Goal: Task Accomplishment & Management: Manage account settings

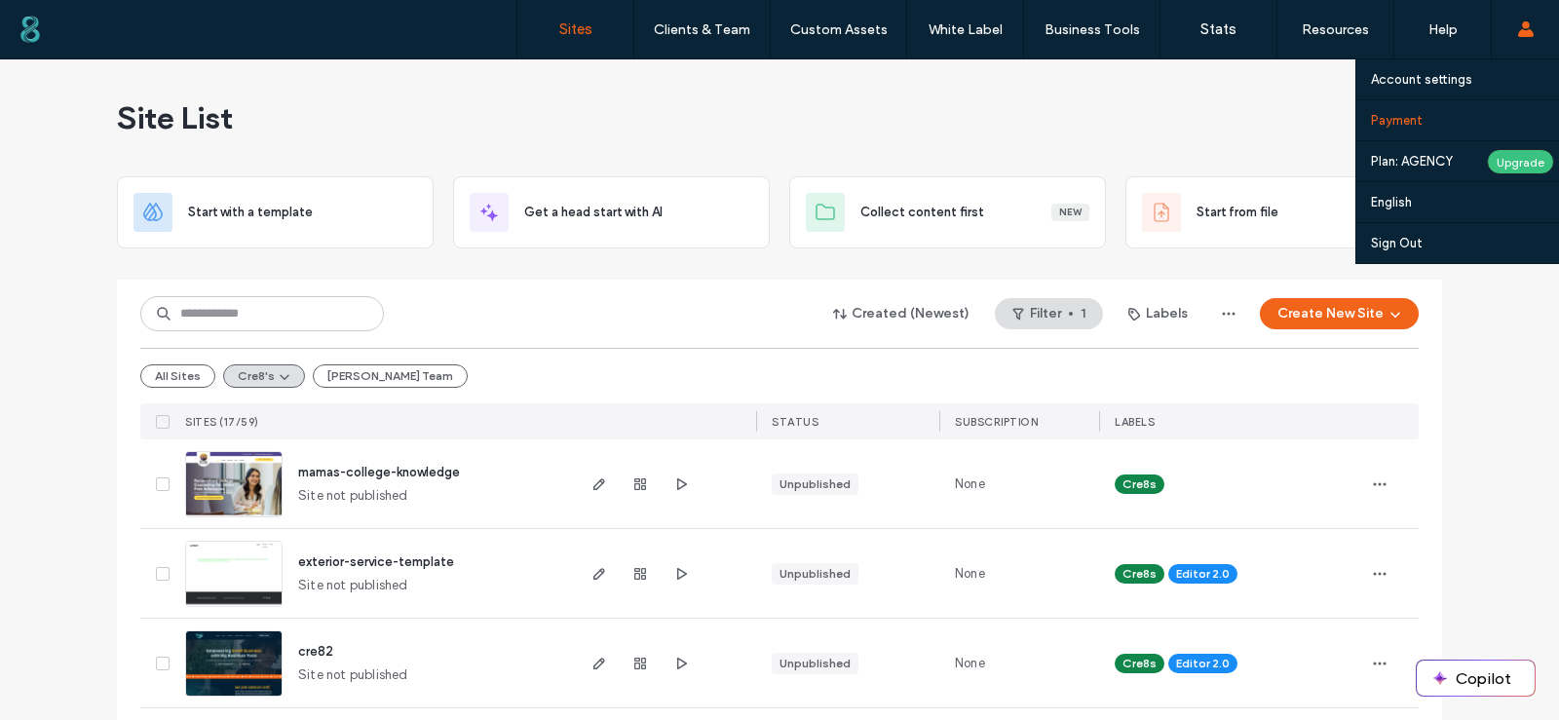
click at [1391, 126] on label "Payment" at bounding box center [1397, 120] width 52 height 15
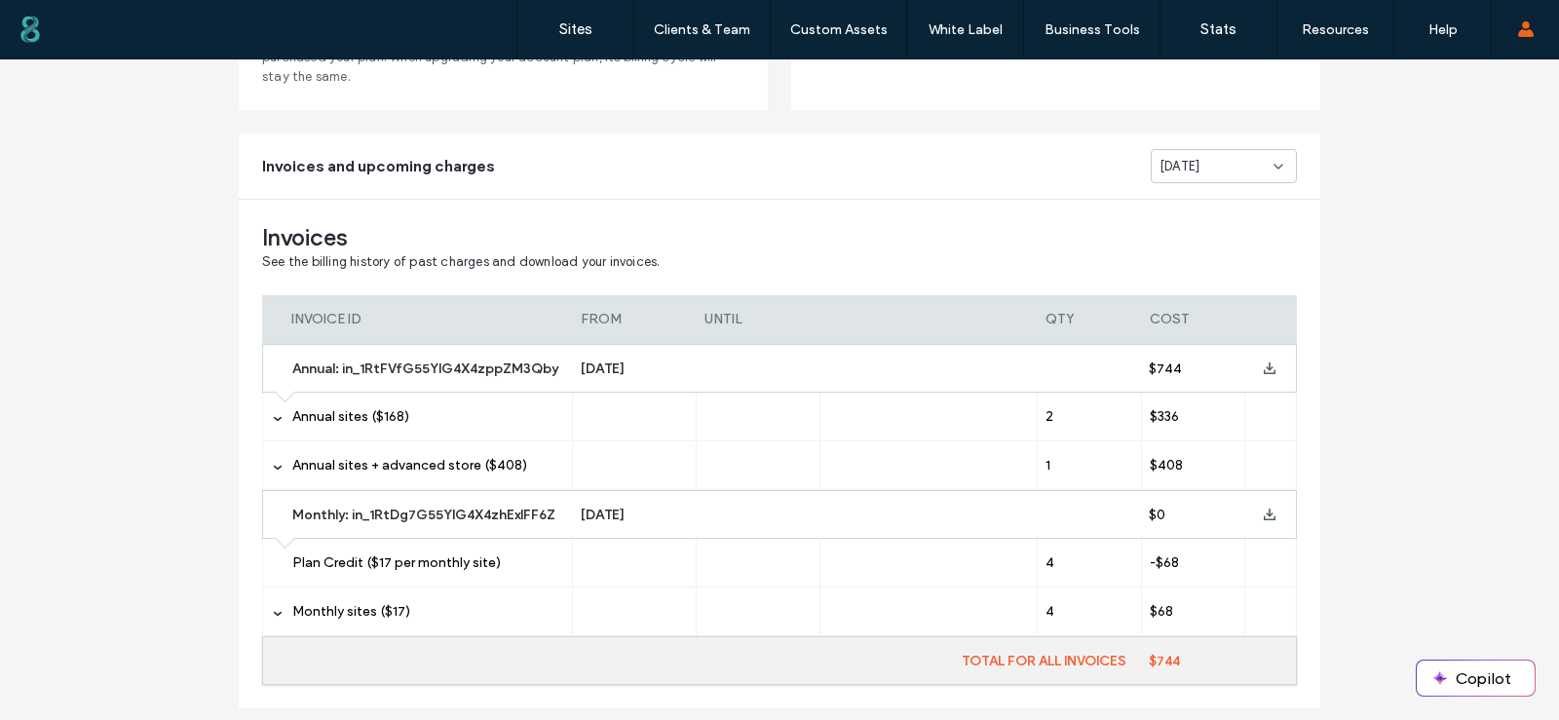
scroll to position [292, 0]
click at [273, 417] on icon at bounding box center [278, 418] width 10 height 10
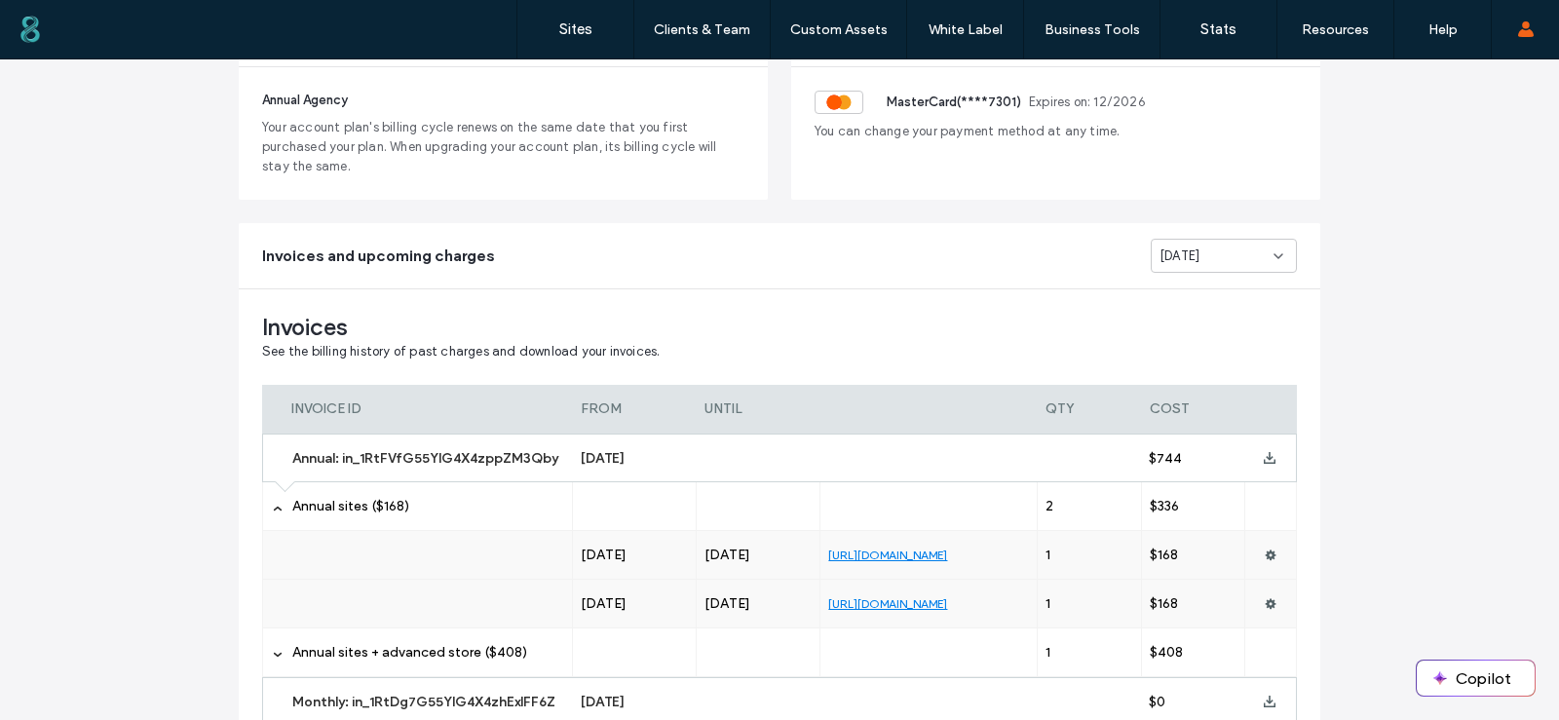
scroll to position [195, 0]
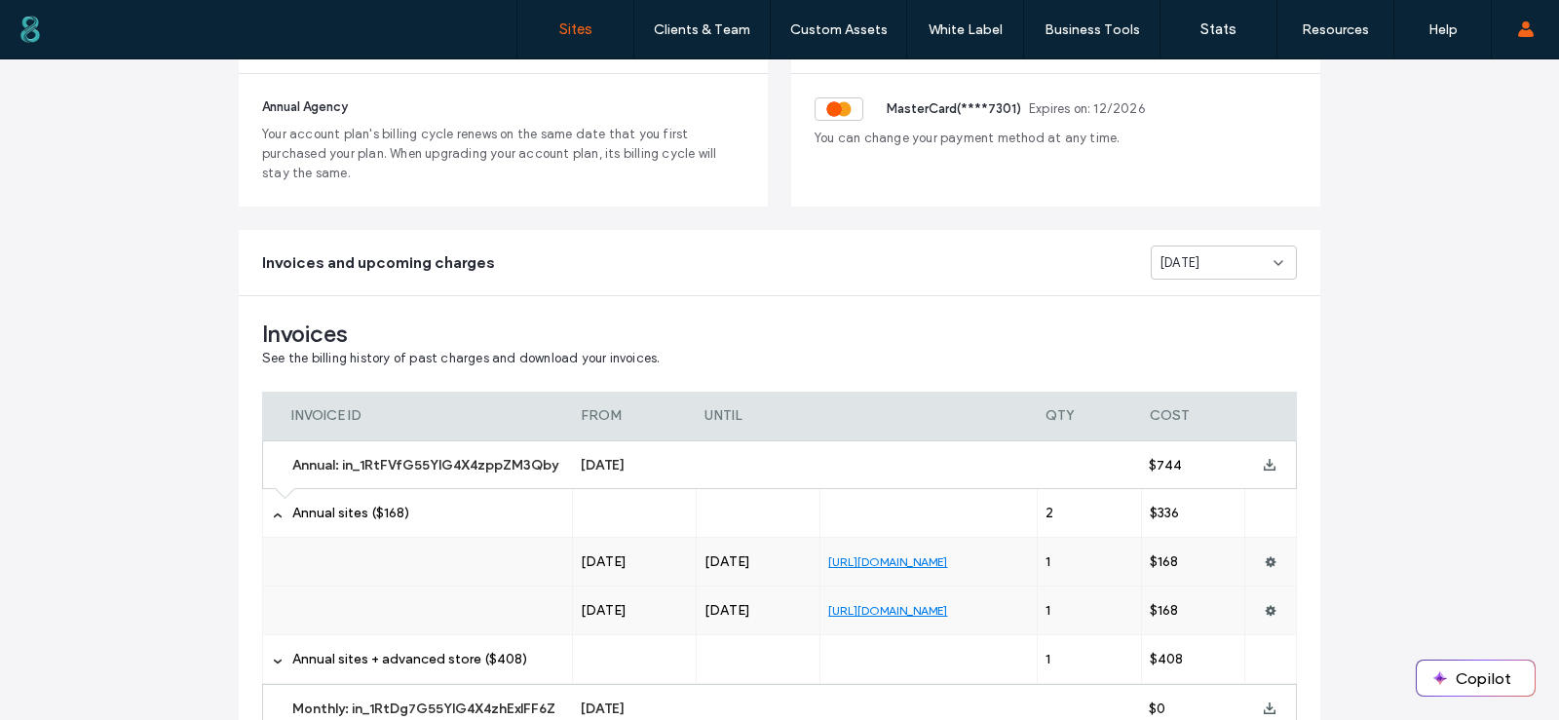
click at [583, 34] on label "Sites" at bounding box center [575, 29] width 33 height 18
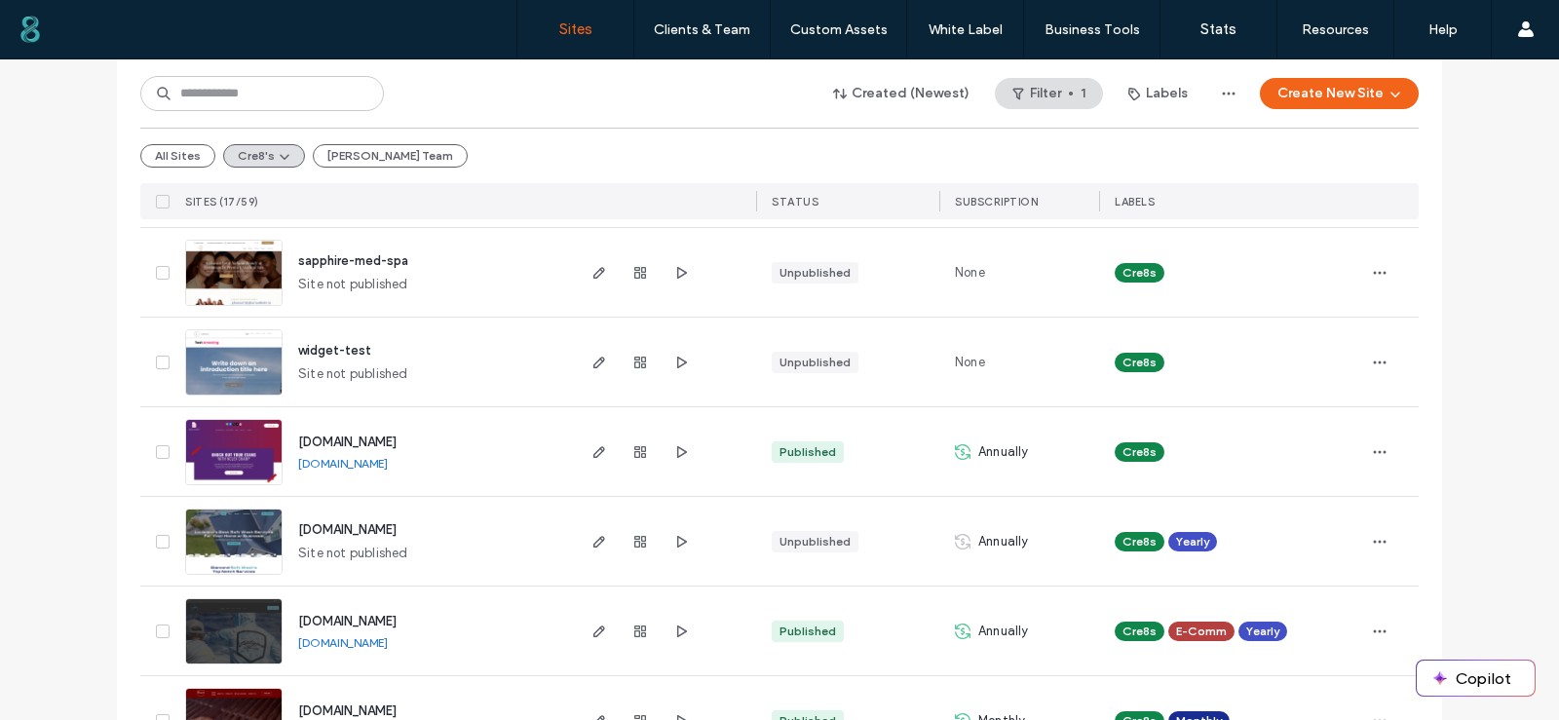
scroll to position [487, 0]
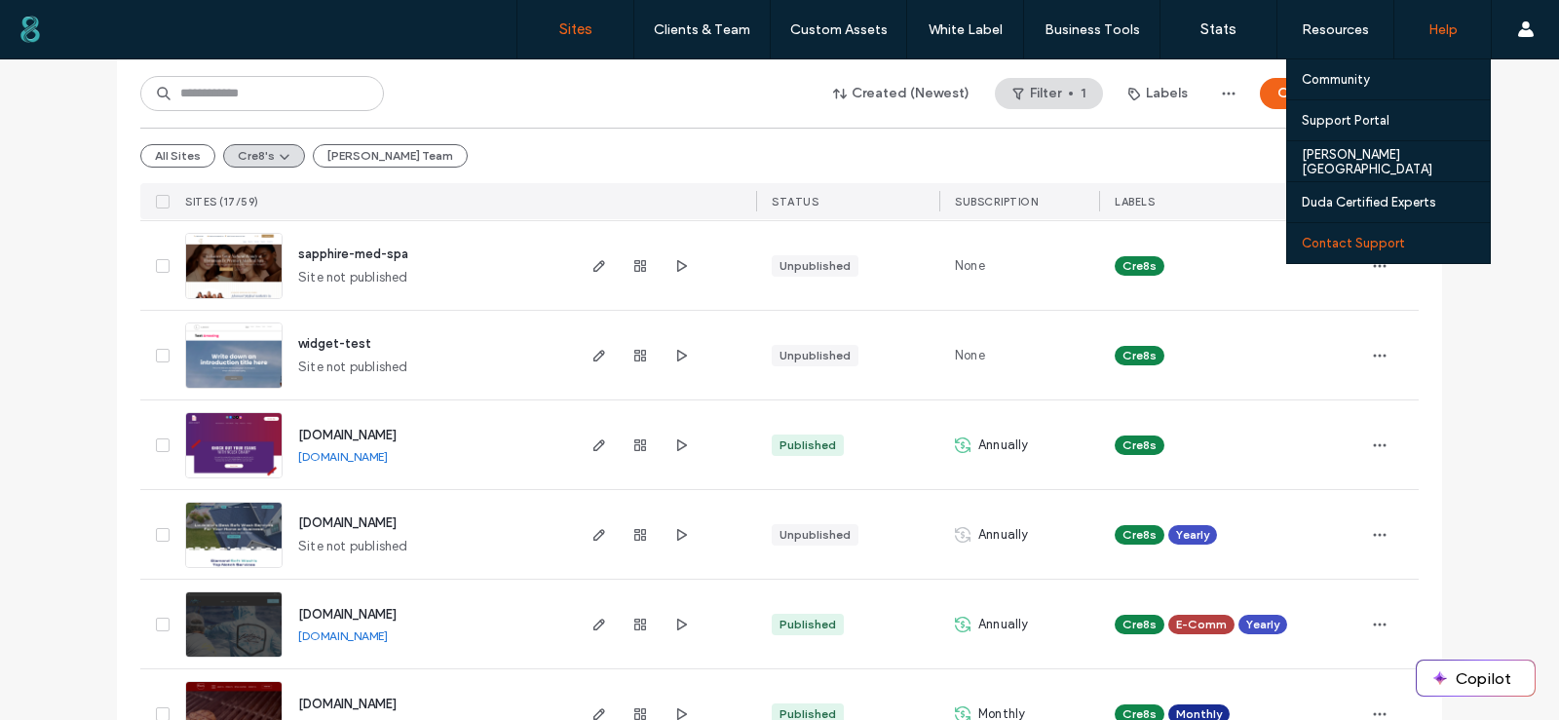
click at [1364, 245] on label "Contact Support" at bounding box center [1353, 243] width 103 height 15
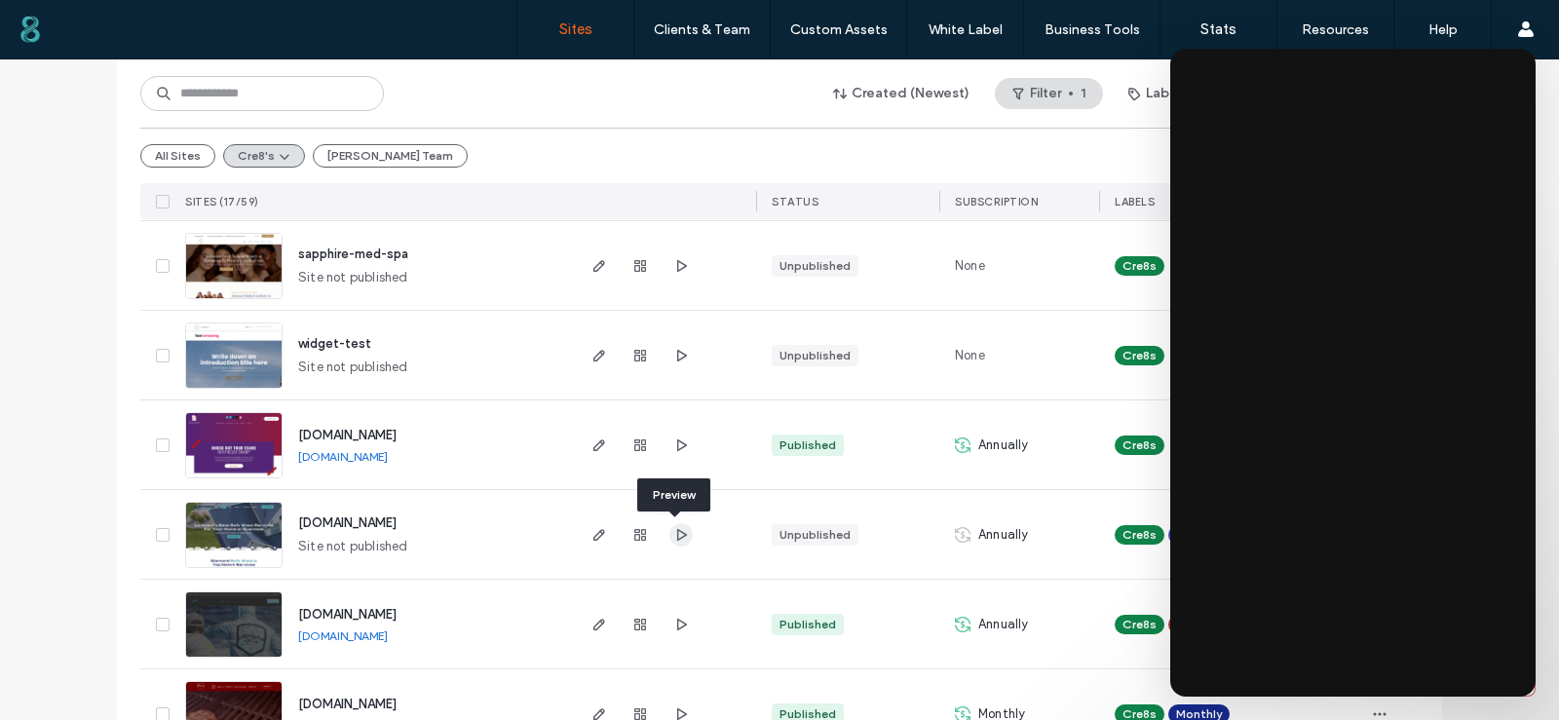
click at [676, 531] on icon "button" at bounding box center [681, 535] width 16 height 16
click at [592, 531] on icon "button" at bounding box center [600, 535] width 16 height 16
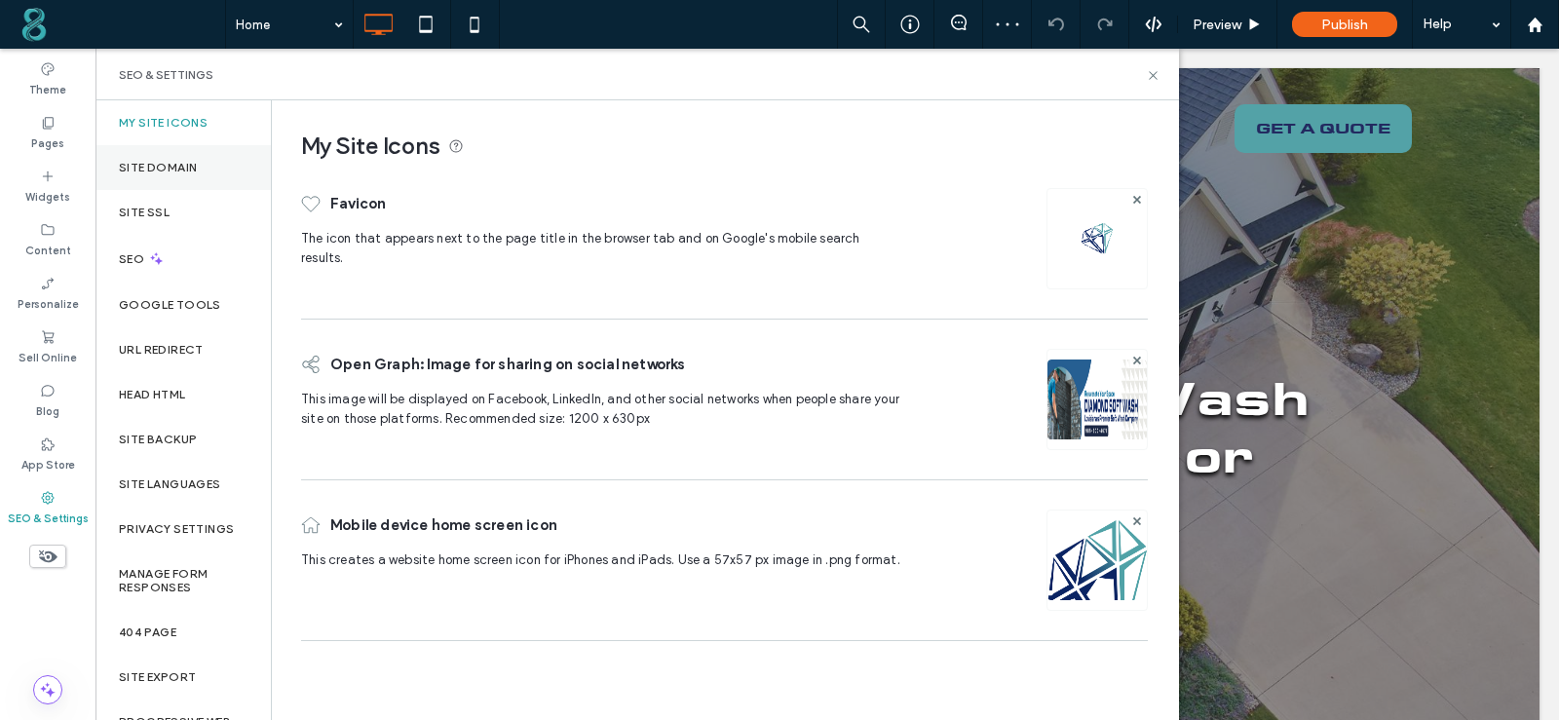
click at [181, 163] on label "Site Domain" at bounding box center [158, 168] width 78 height 14
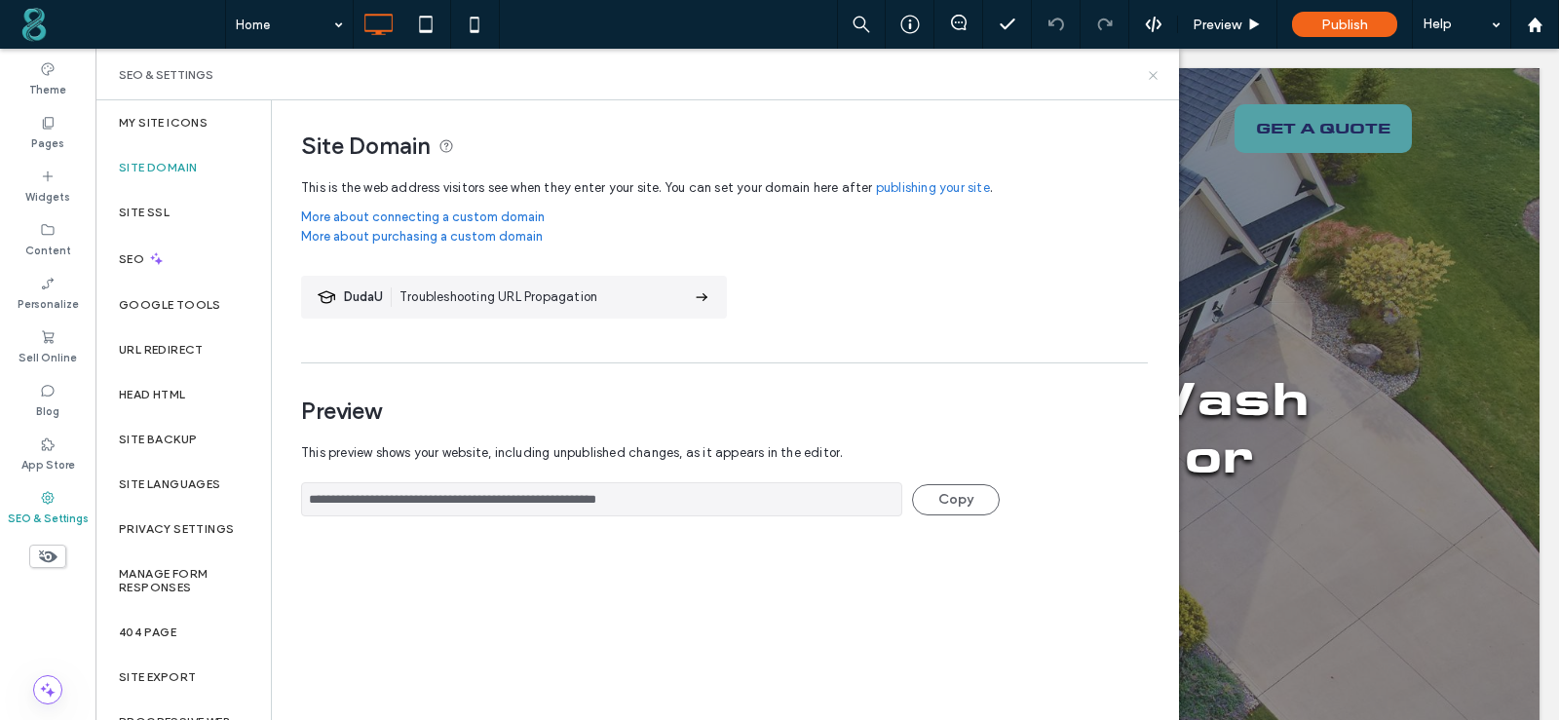
click at [1153, 74] on use at bounding box center [1153, 75] width 8 height 8
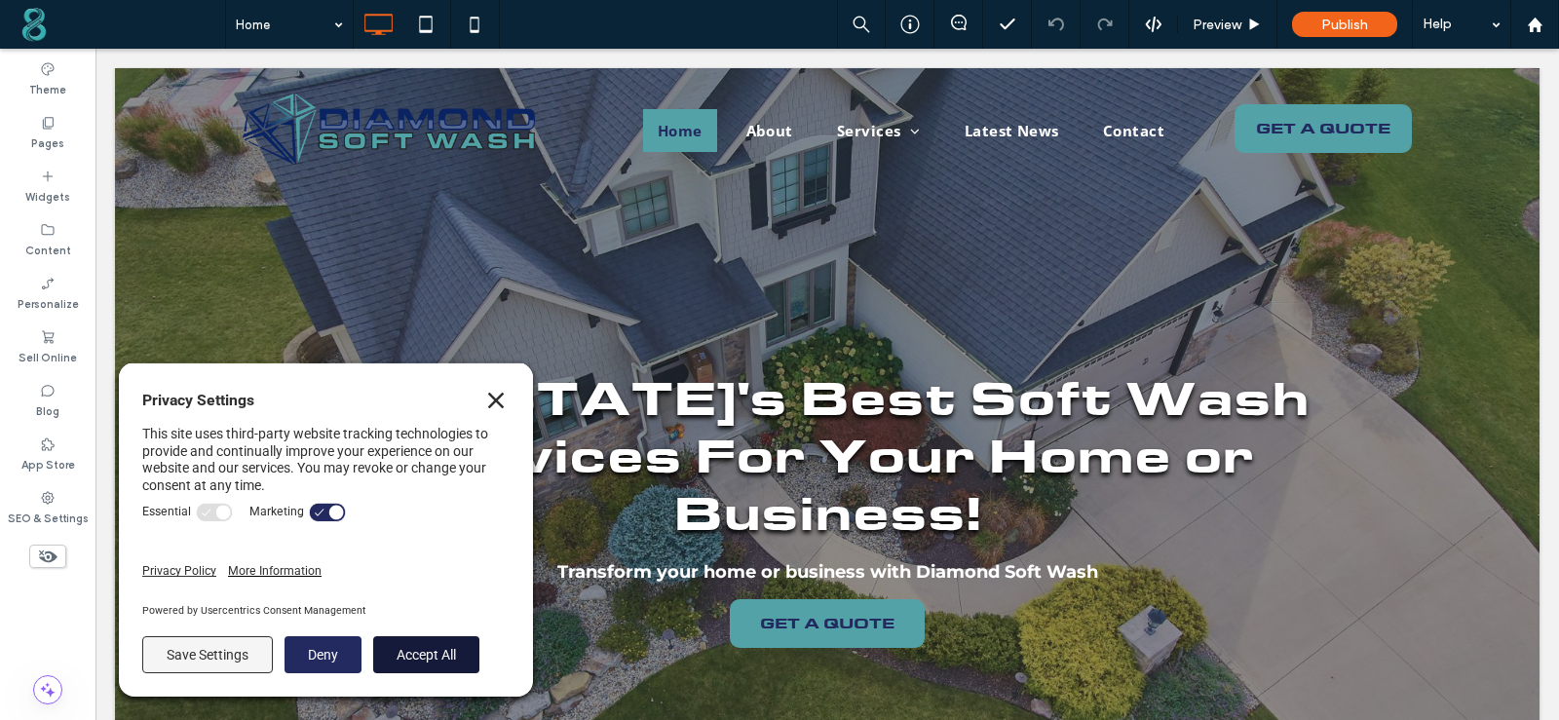
click at [423, 660] on button "Accept All" at bounding box center [426, 654] width 106 height 37
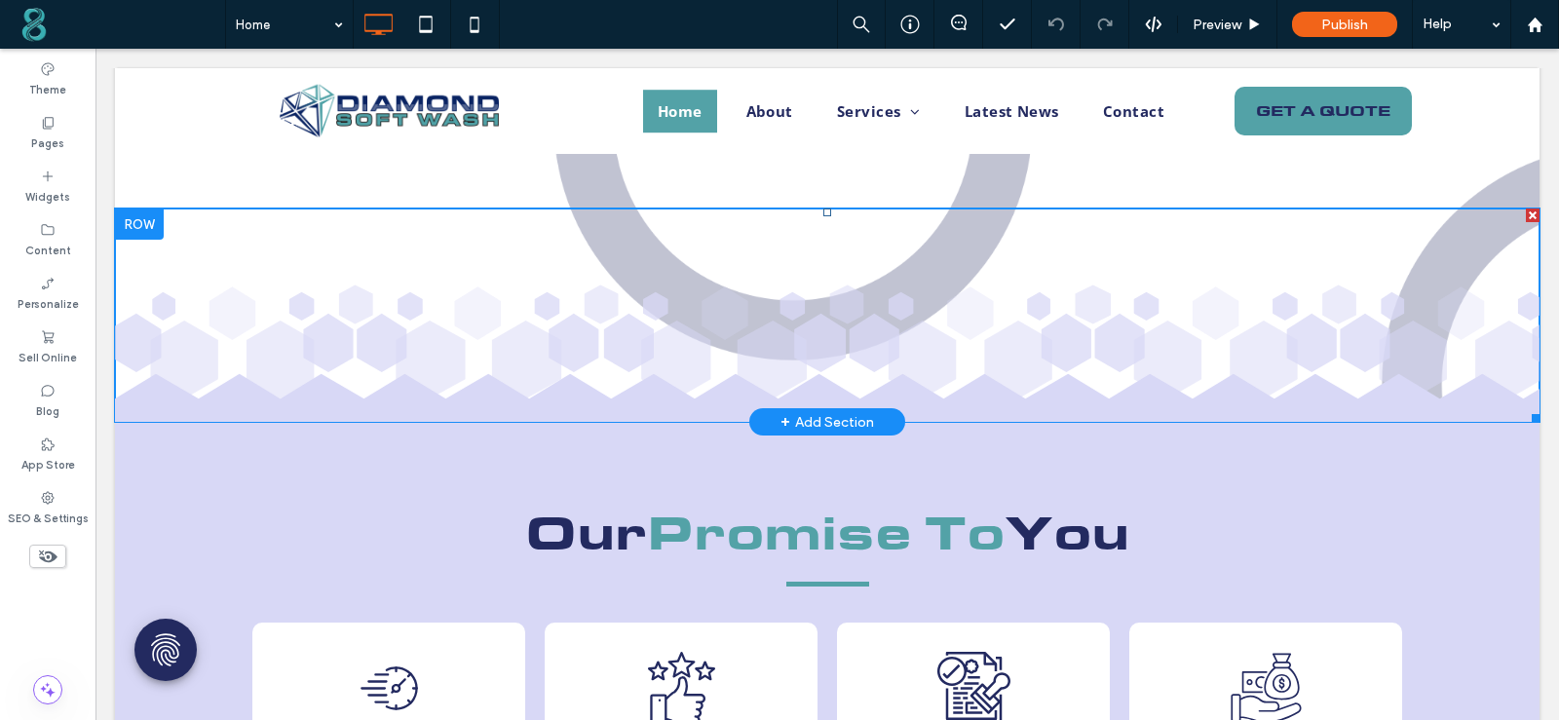
scroll to position [2437, 0]
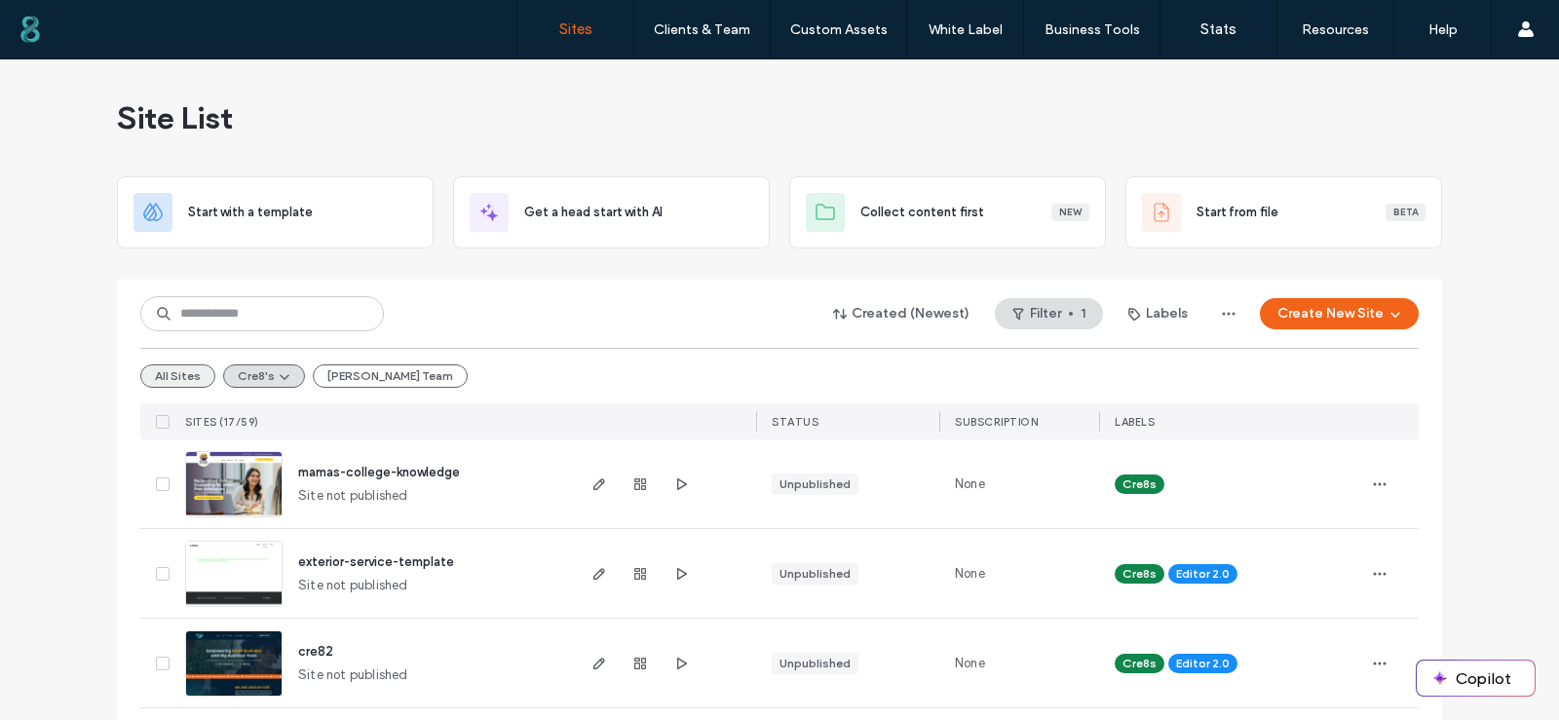
click at [158, 377] on button "All Sites" at bounding box center [177, 376] width 75 height 23
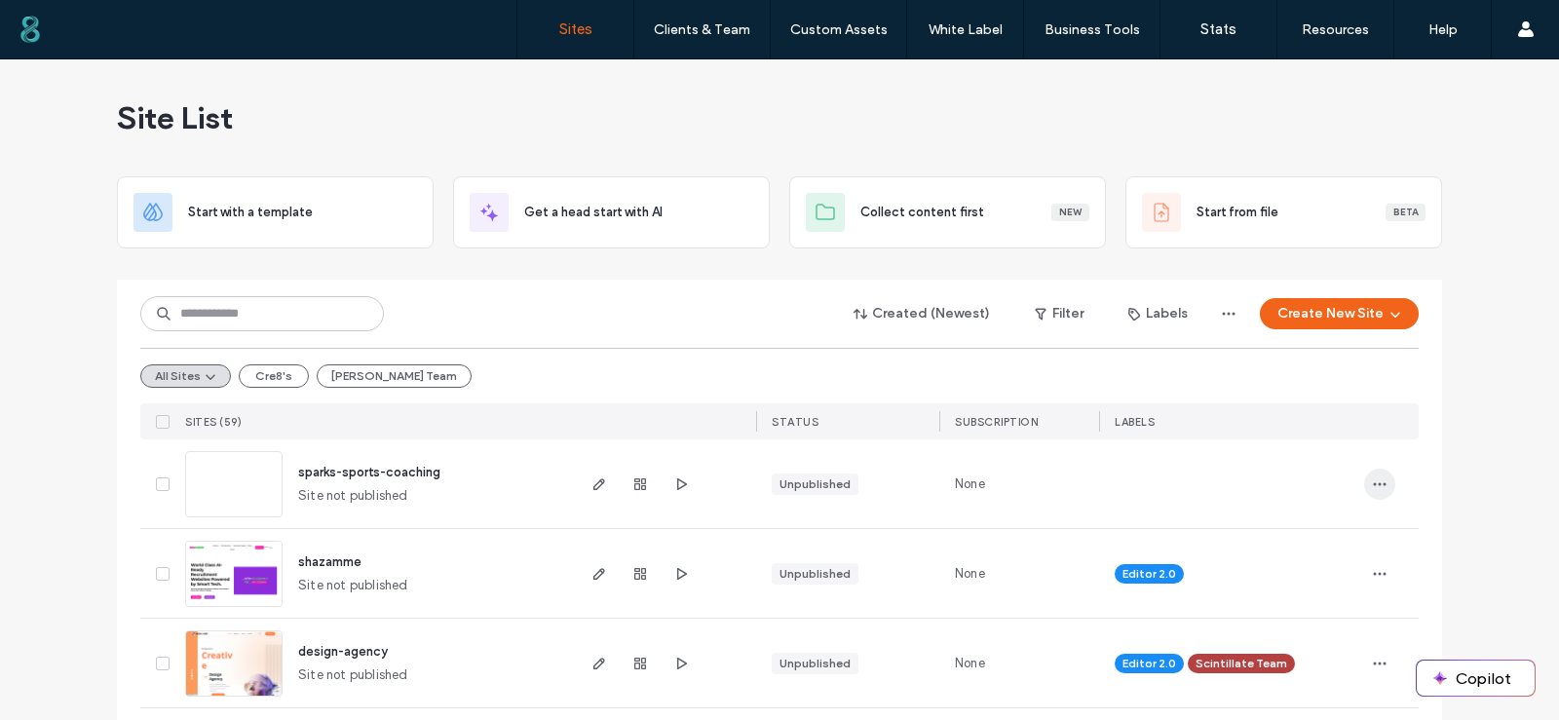
click at [1376, 478] on icon "button" at bounding box center [1380, 485] width 16 height 16
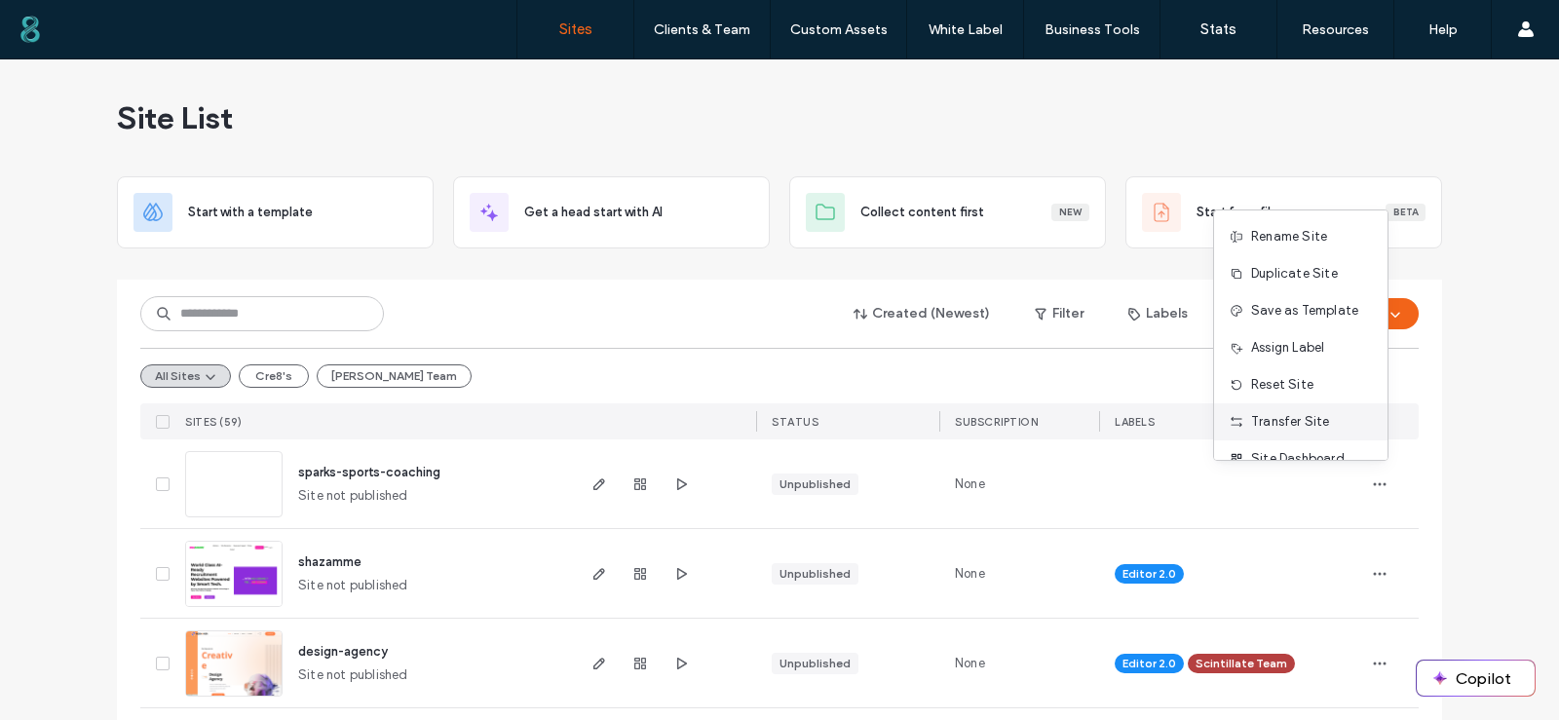
scroll to position [62, 0]
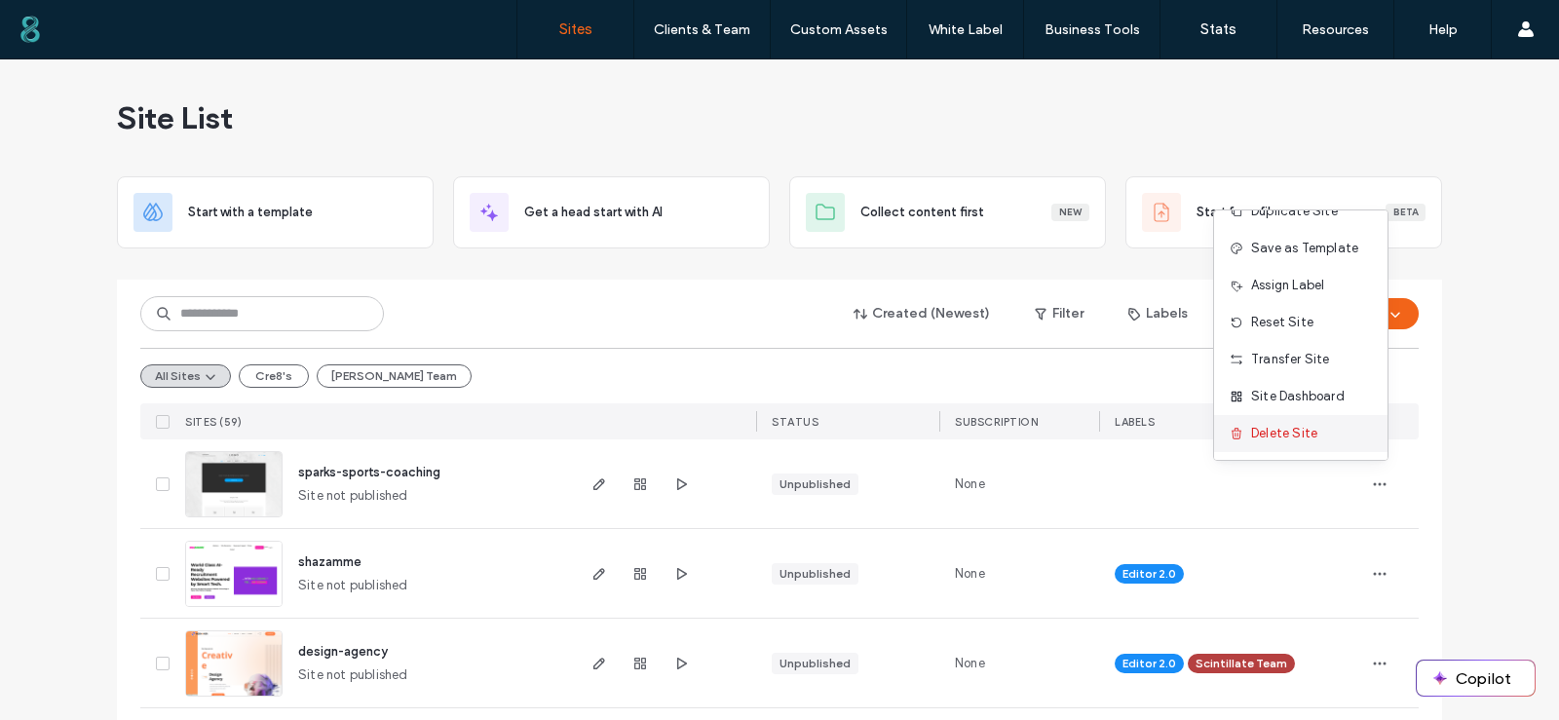
click at [1293, 434] on span "Delete Site" at bounding box center [1284, 433] width 66 height 19
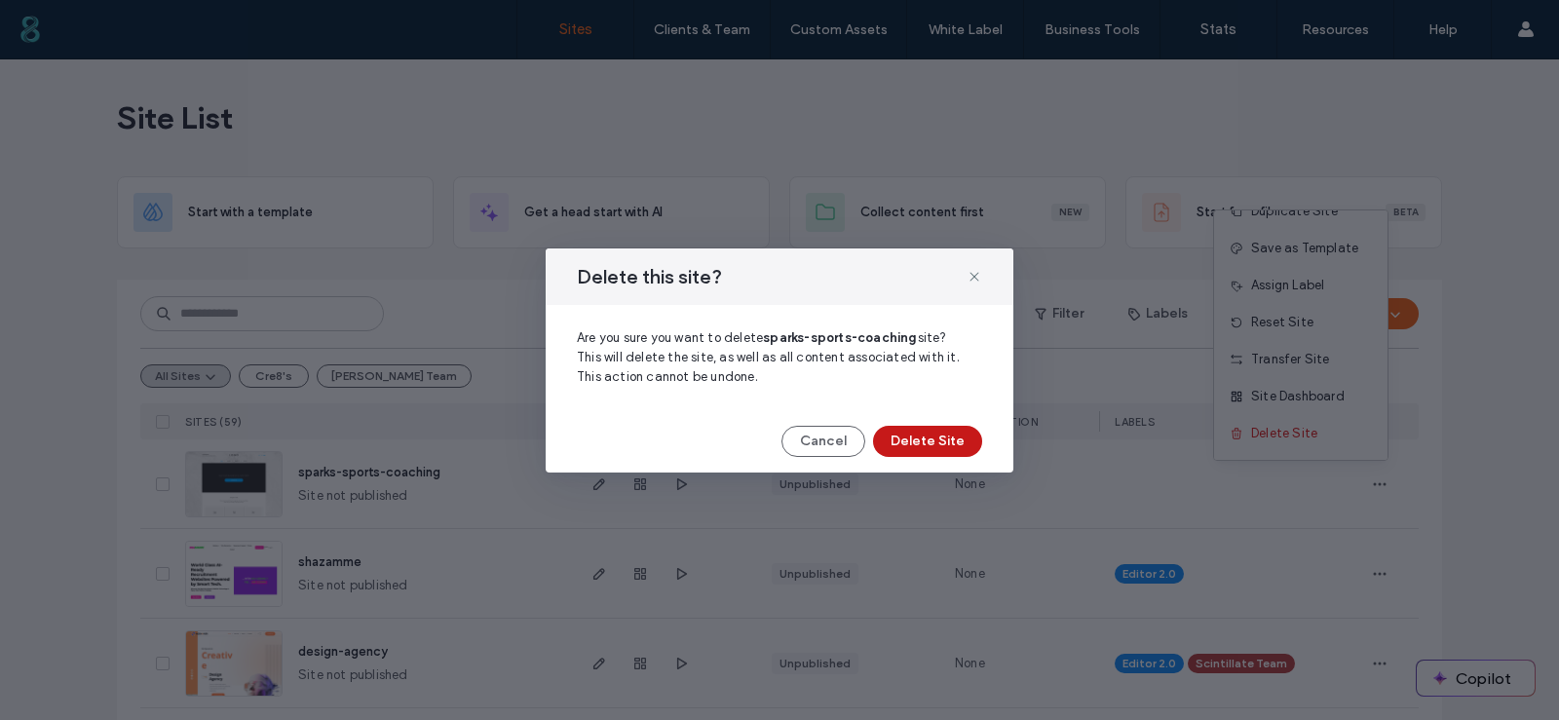
click at [928, 434] on button "Delete Site" at bounding box center [927, 441] width 109 height 31
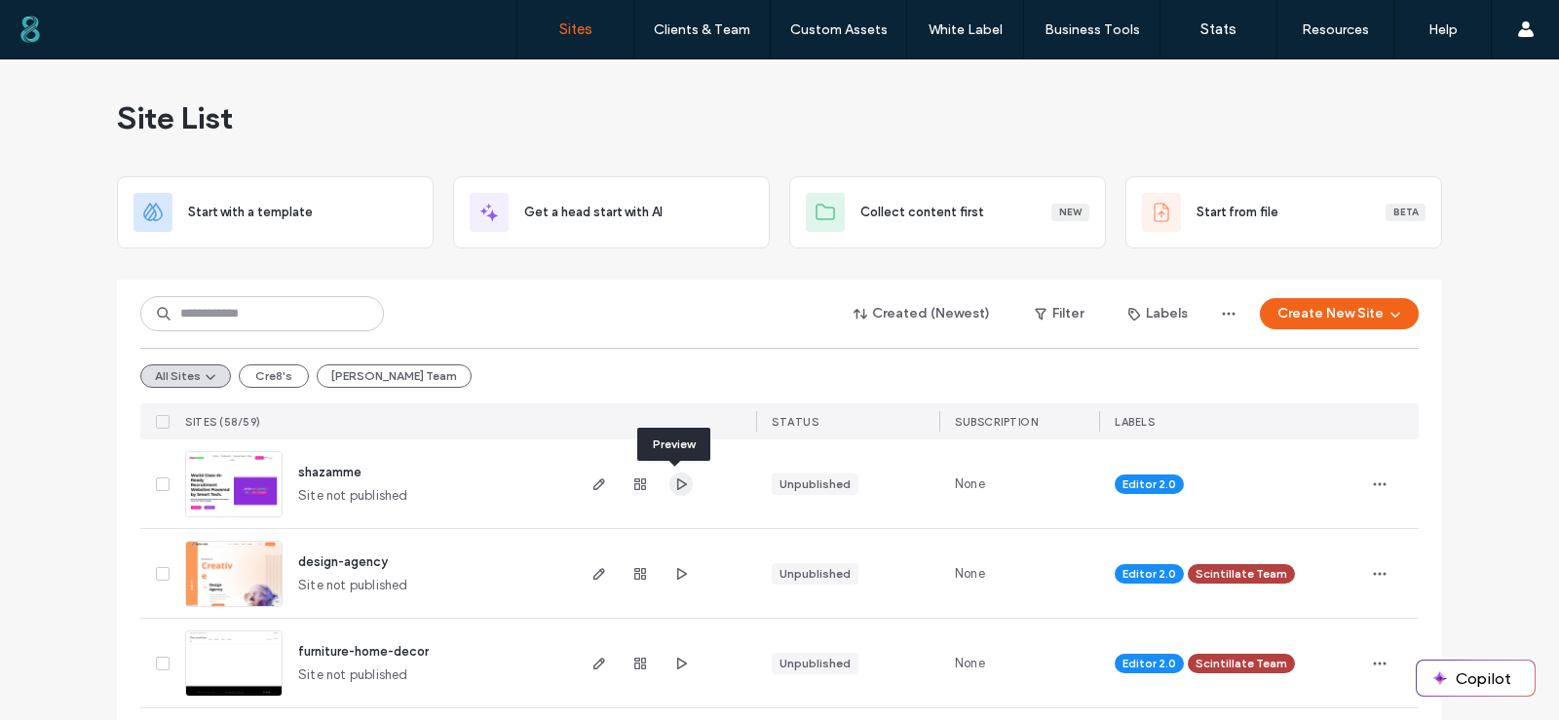
click at [673, 485] on icon "button" at bounding box center [681, 485] width 16 height 16
